Goal: Information Seeking & Learning: Learn about a topic

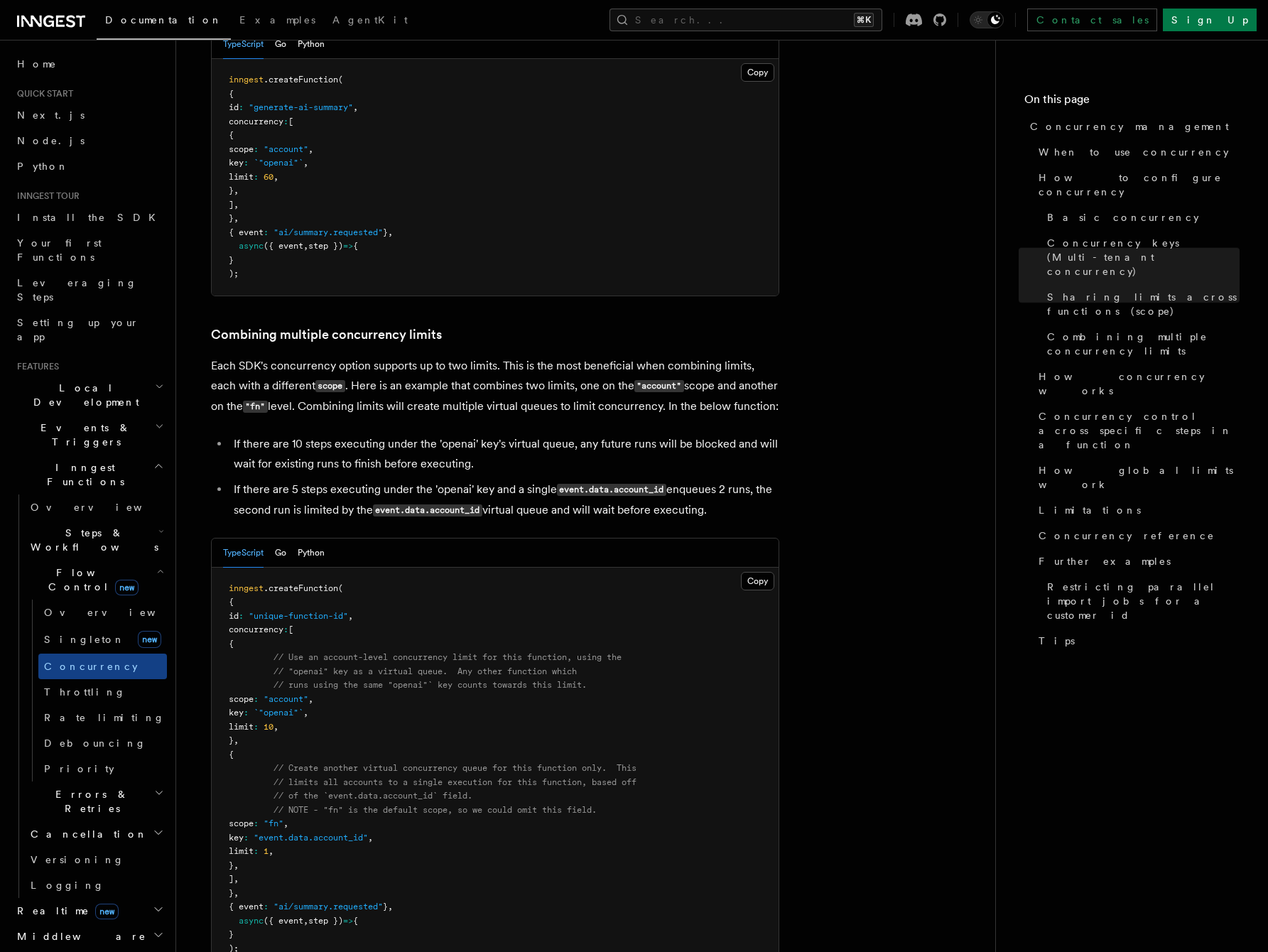
scroll to position [2005, 0]
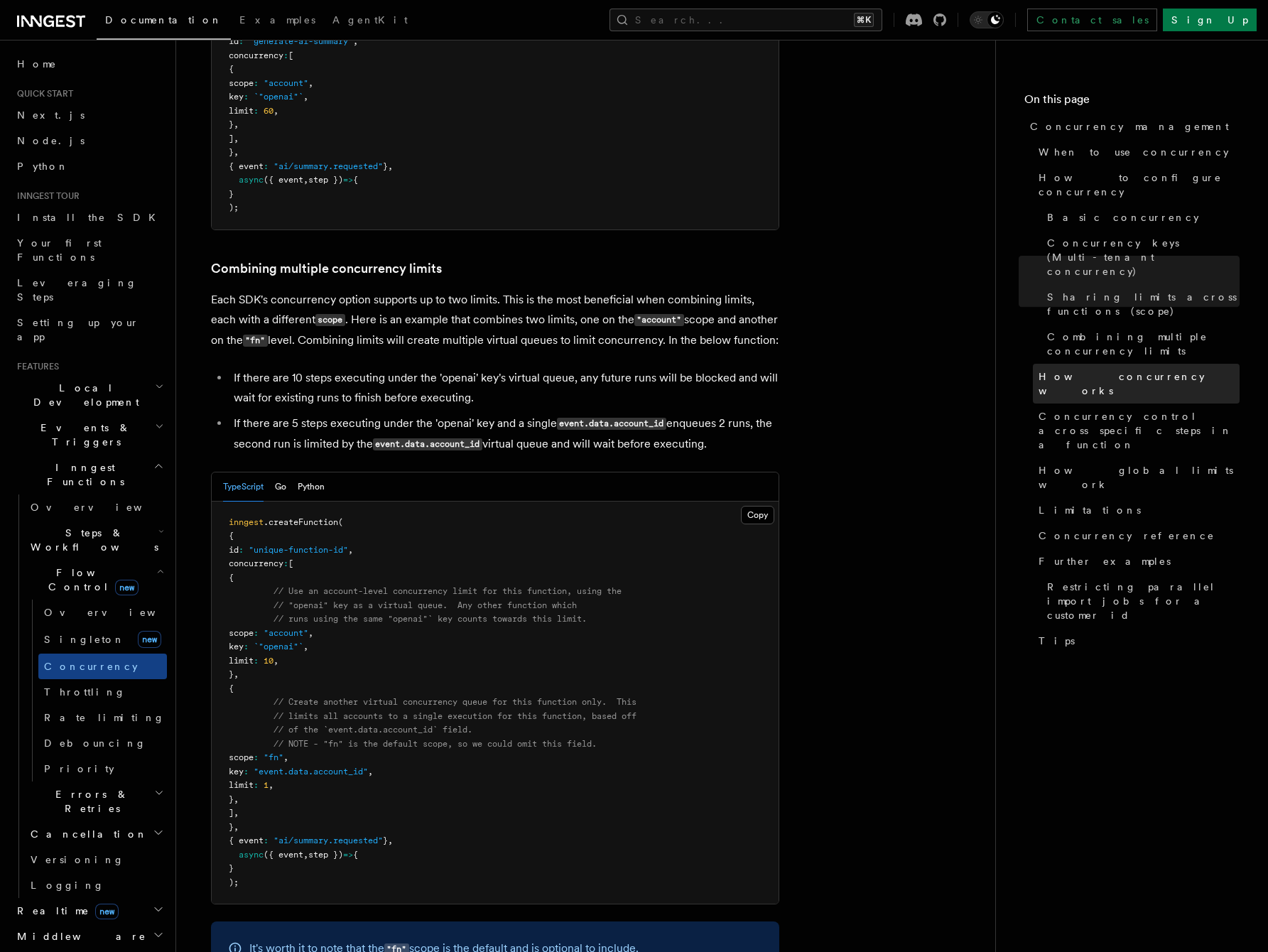
click at [1069, 369] on span "How concurrency works" at bounding box center [1139, 383] width 201 height 29
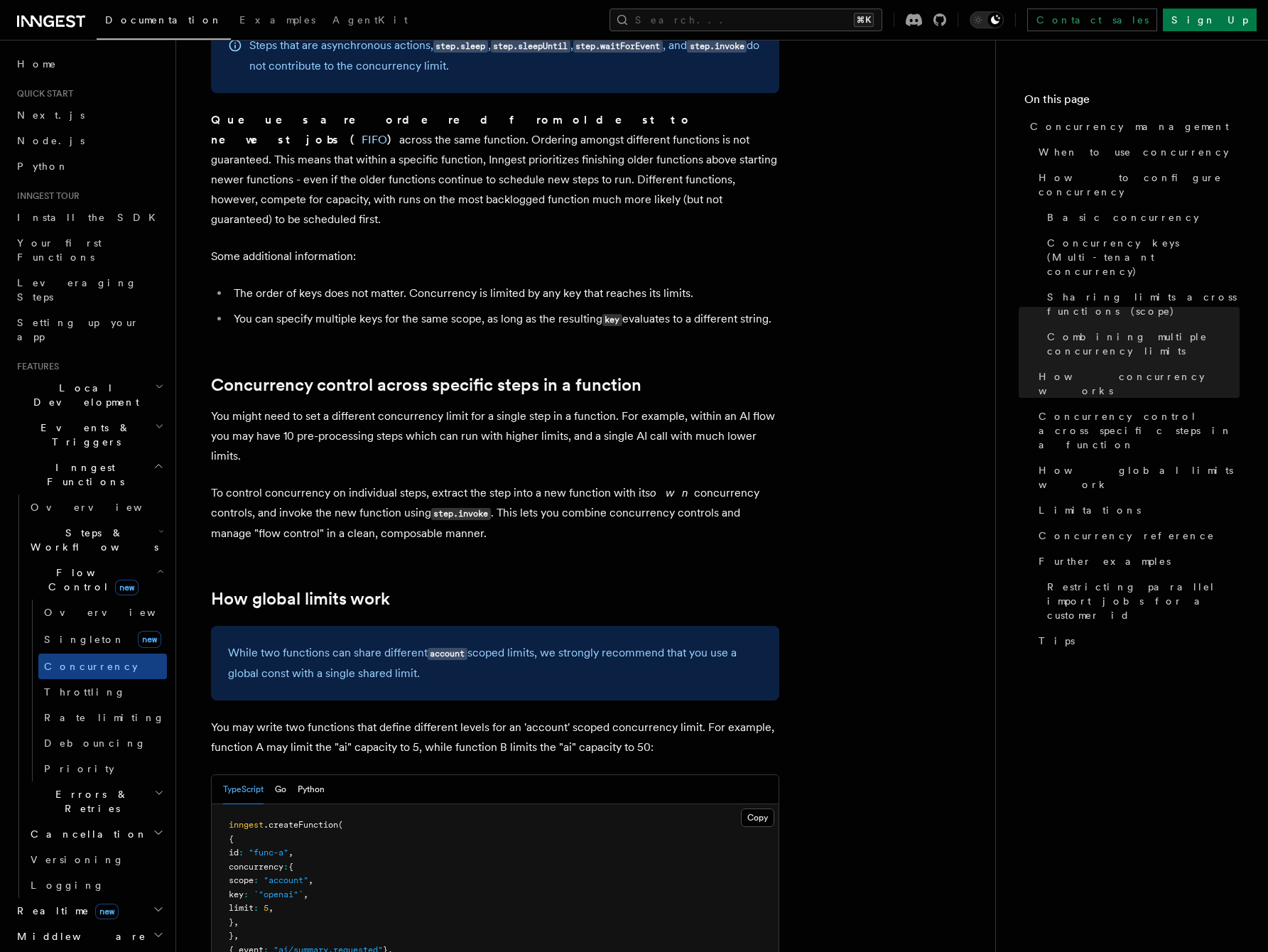
scroll to position [3201, 0]
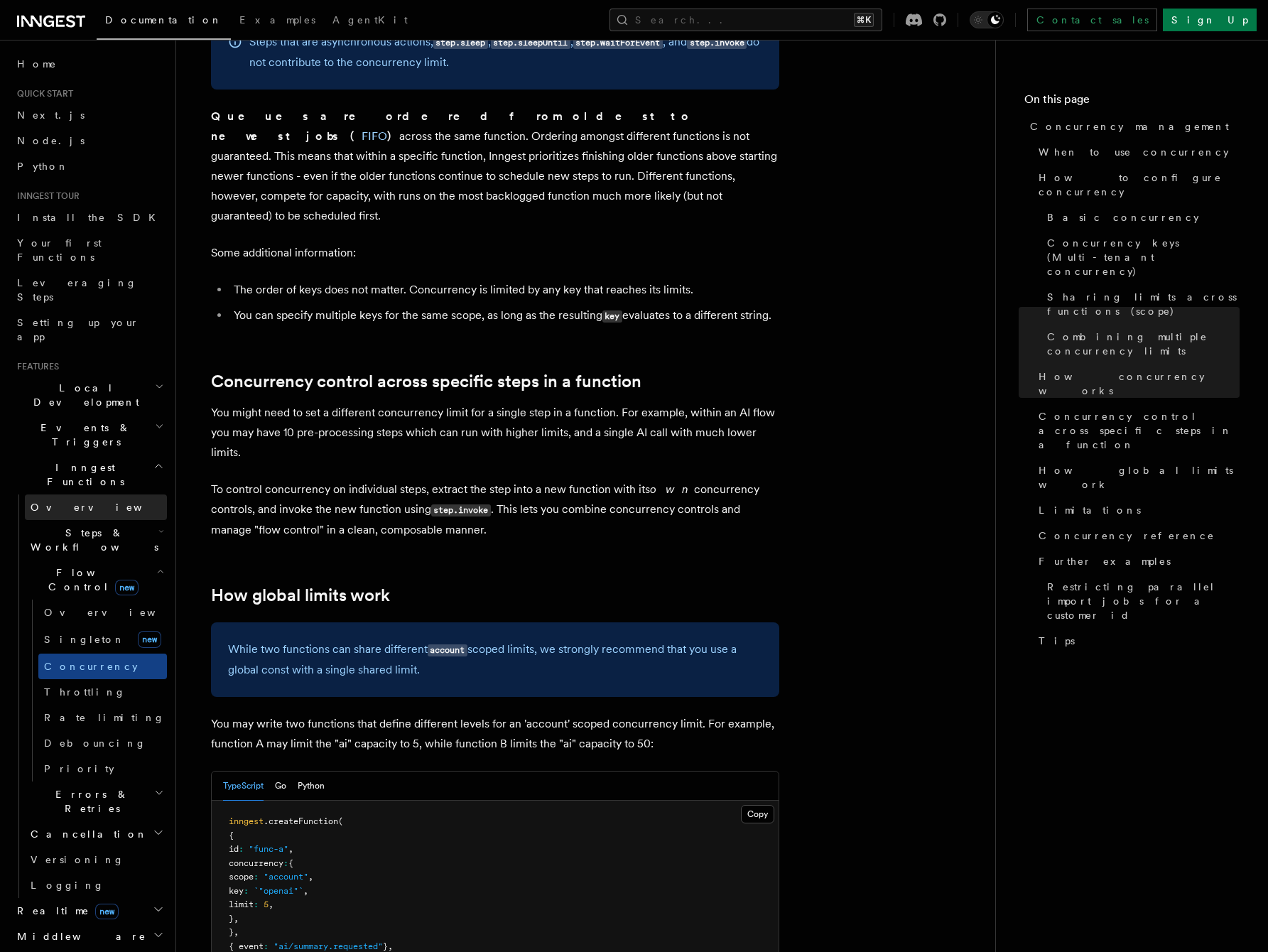
click at [66, 501] on span "Overview" at bounding box center [103, 507] width 146 height 12
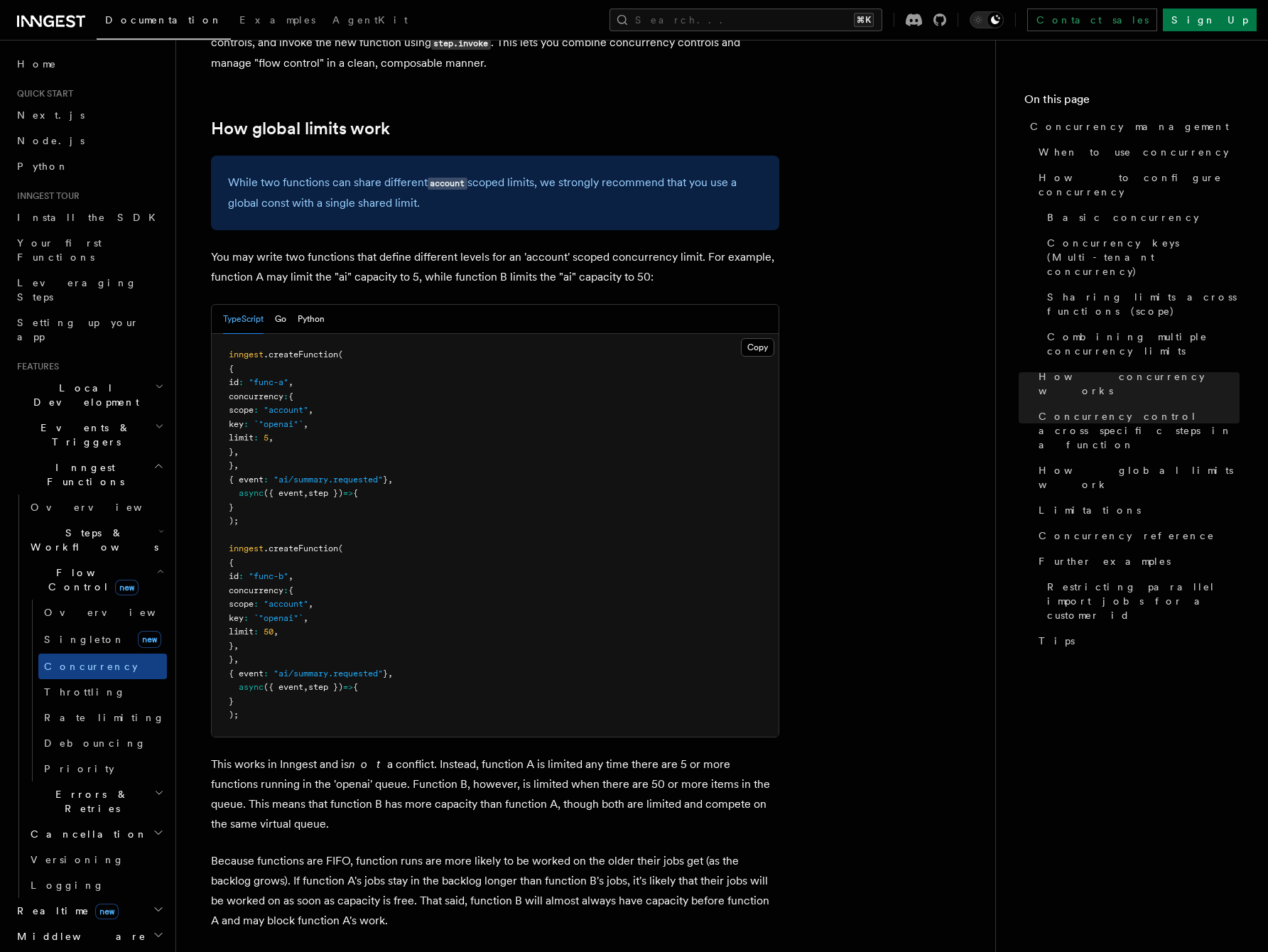
scroll to position [4063, 0]
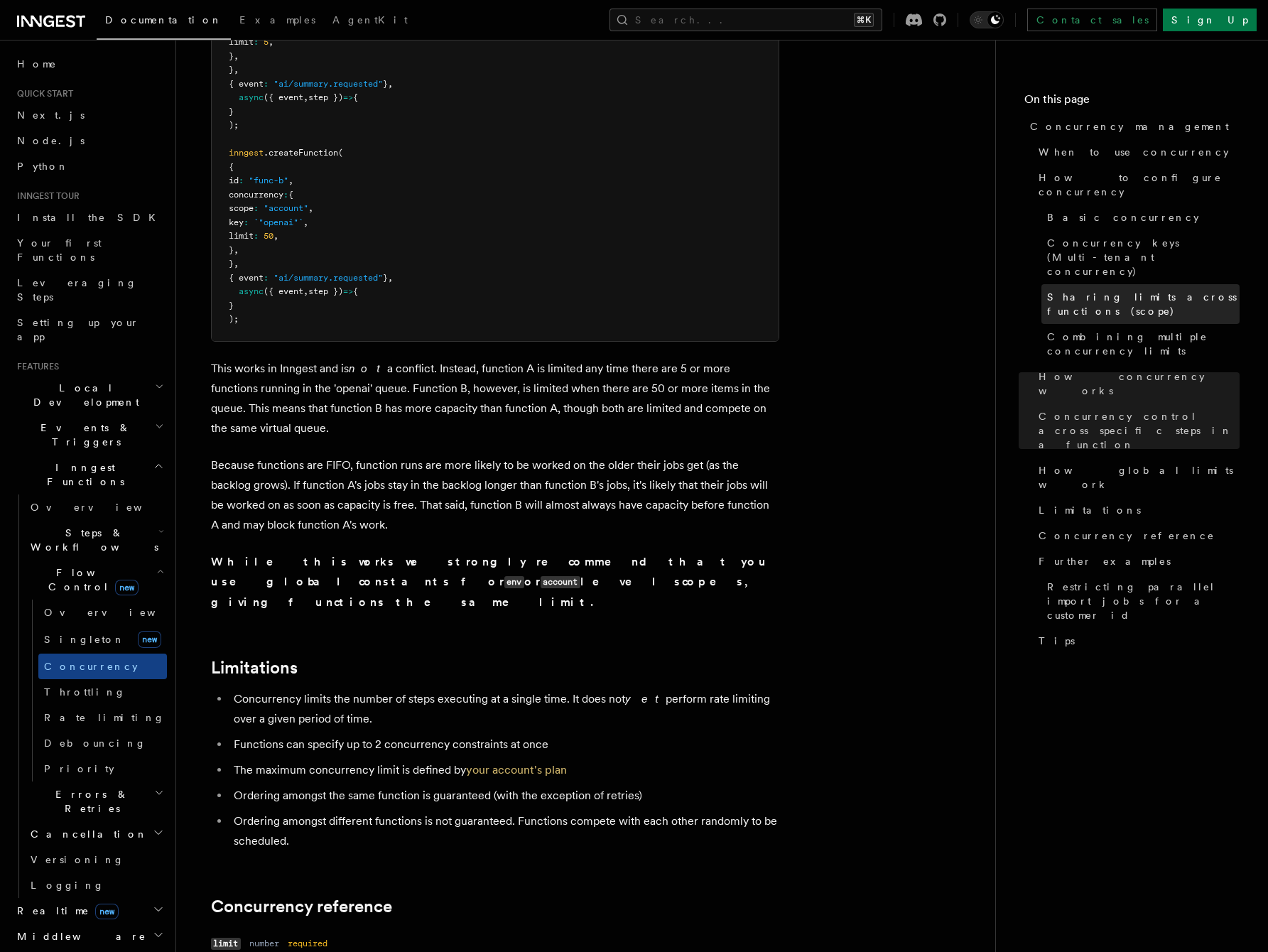
click at [1105, 290] on span "Sharing limits across functions (scope)" at bounding box center [1143, 304] width 193 height 29
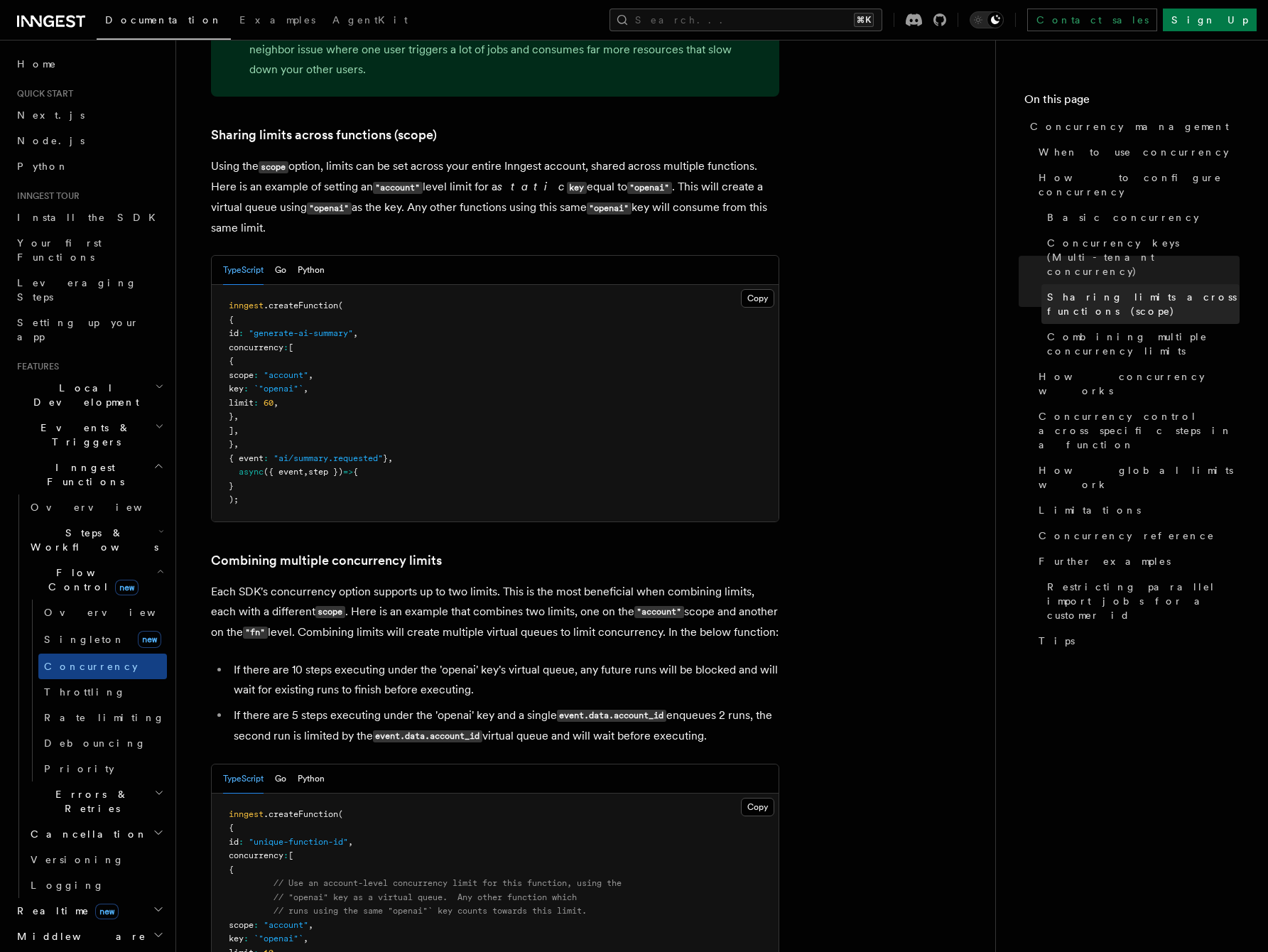
scroll to position [1711, 0]
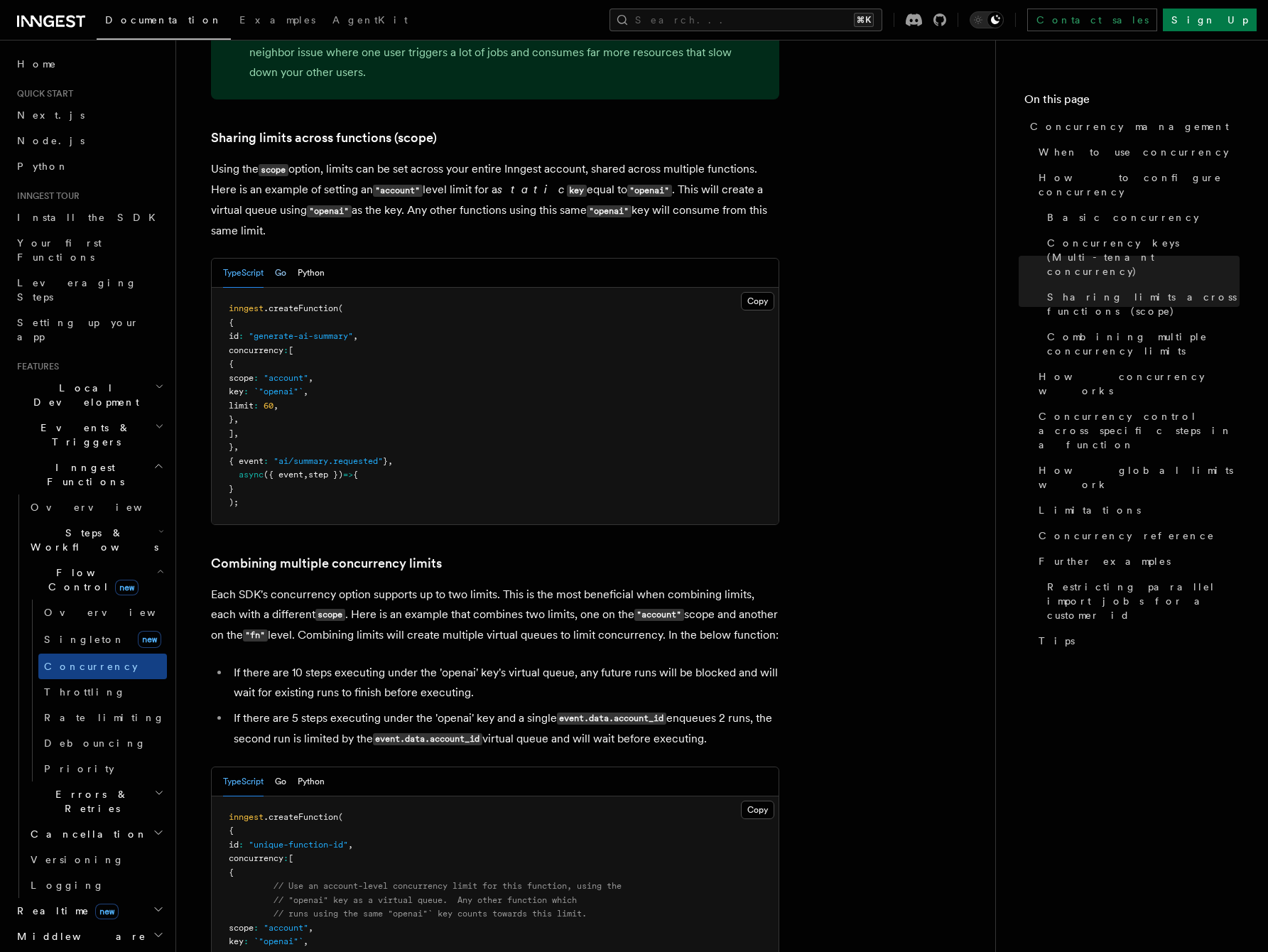
click at [286, 258] on button "Go" at bounding box center [281, 272] width 12 height 29
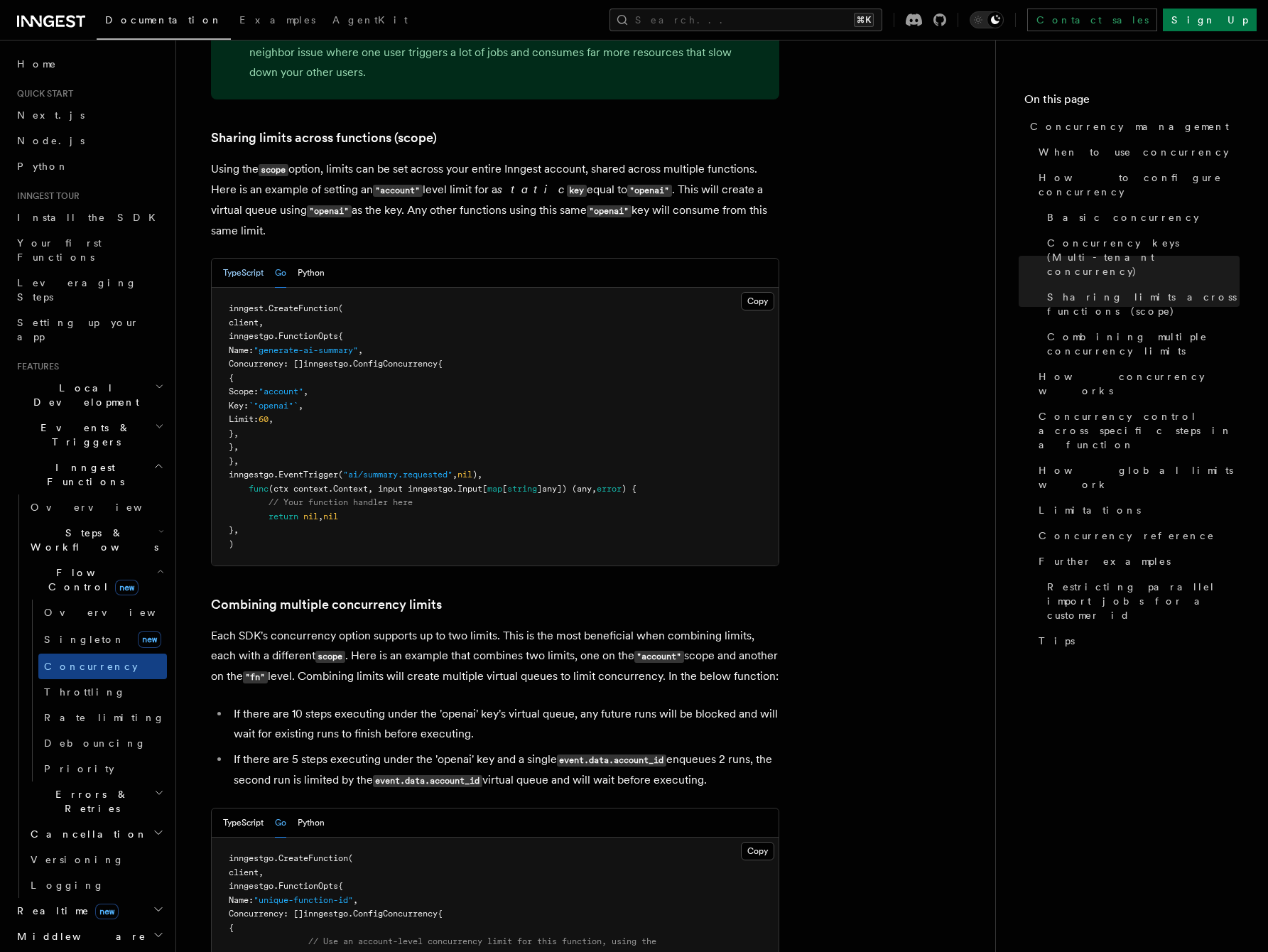
click at [248, 258] on button "TypeScript" at bounding box center [243, 272] width 40 height 29
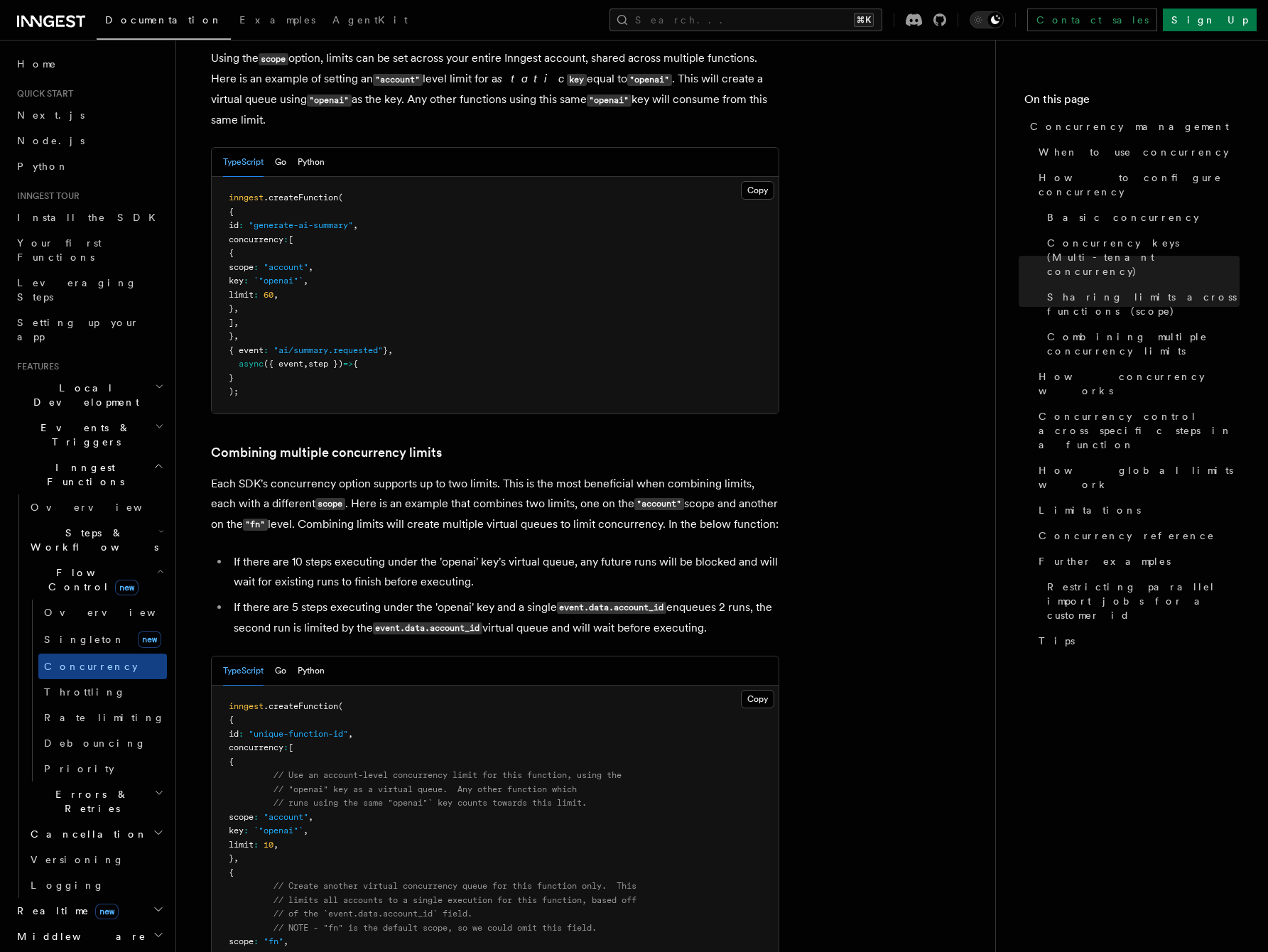
scroll to position [1711, 0]
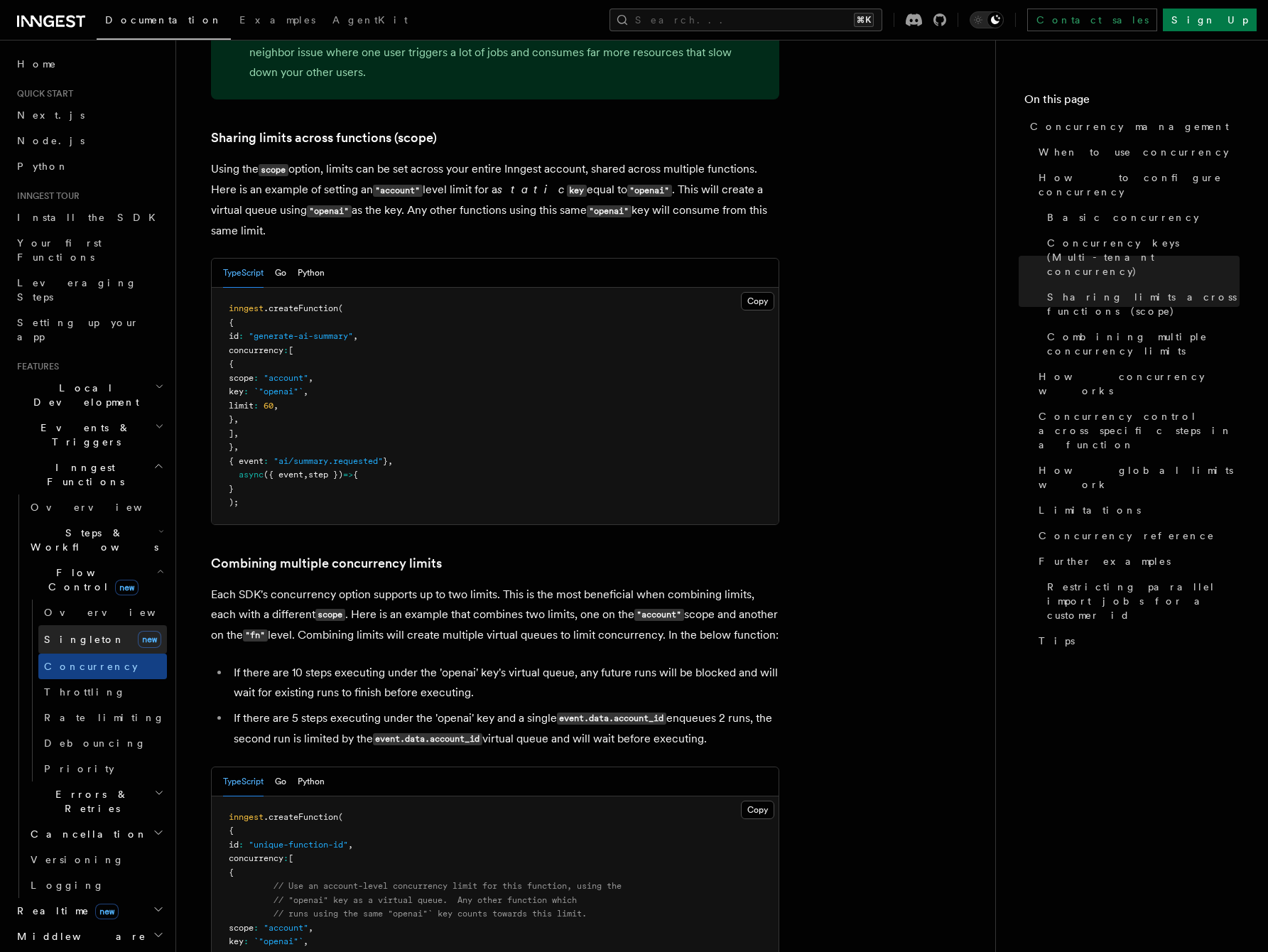
click at [74, 633] on span "Singleton" at bounding box center [84, 639] width 81 height 12
